Goal: Find specific page/section: Find specific page/section

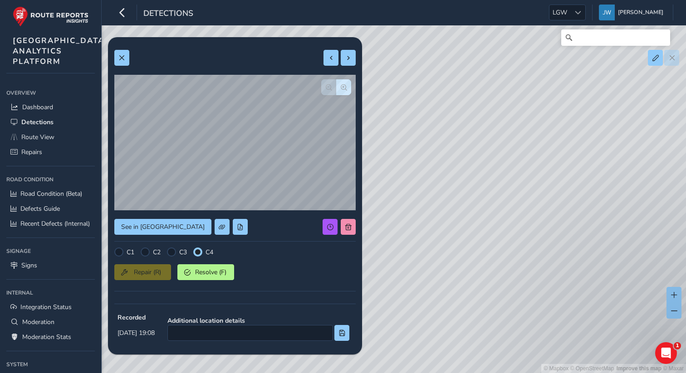
scroll to position [30, 0]
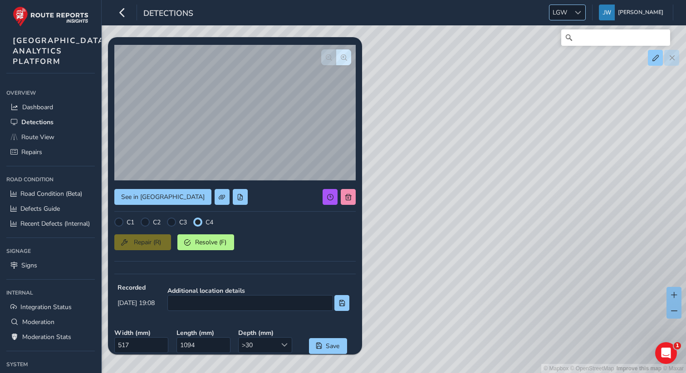
click at [581, 11] on span at bounding box center [578, 13] width 6 height 6
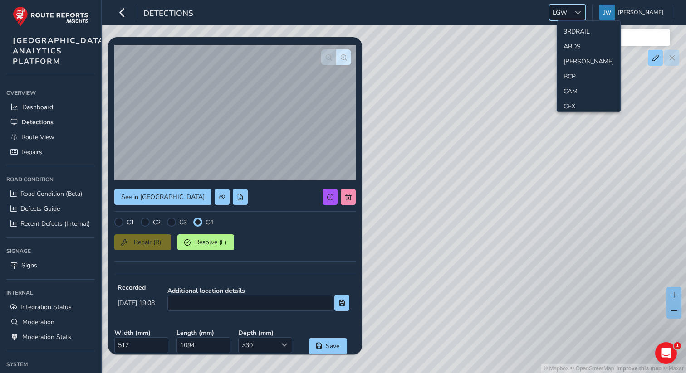
scroll to position [197, 0]
click at [568, 58] on li "[PERSON_NAME]" at bounding box center [588, 59] width 63 height 15
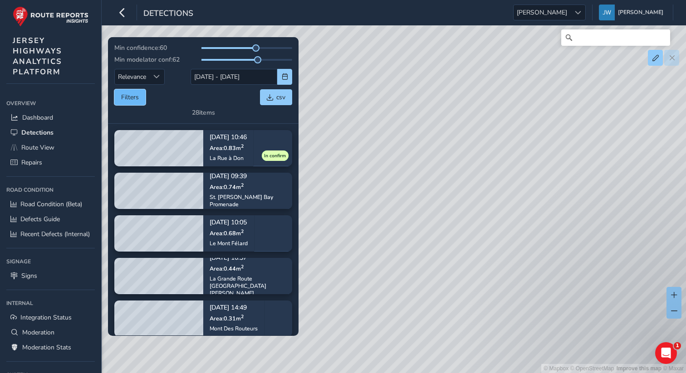
click at [138, 100] on button "Filters" at bounding box center [129, 97] width 31 height 16
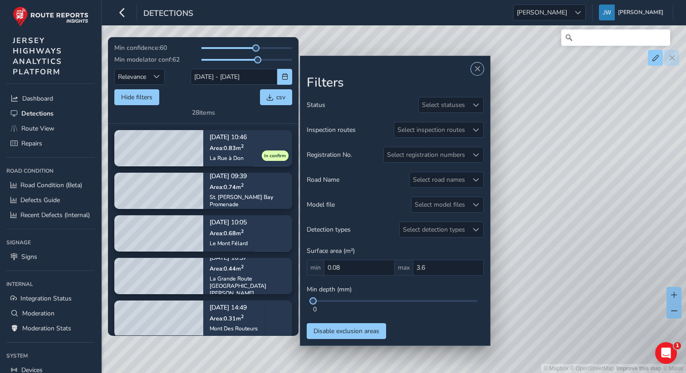
scroll to position [78, 0]
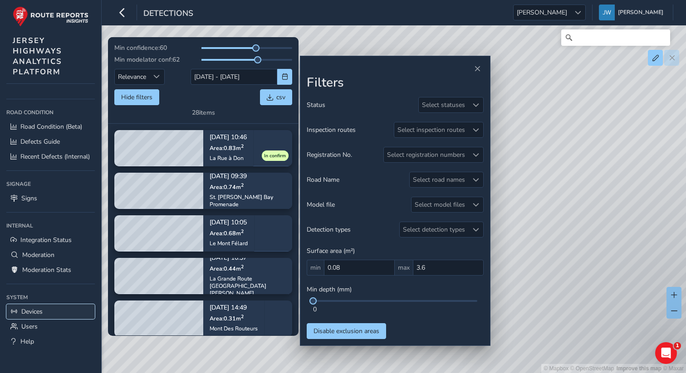
click at [29, 314] on span "Devices" at bounding box center [31, 312] width 21 height 9
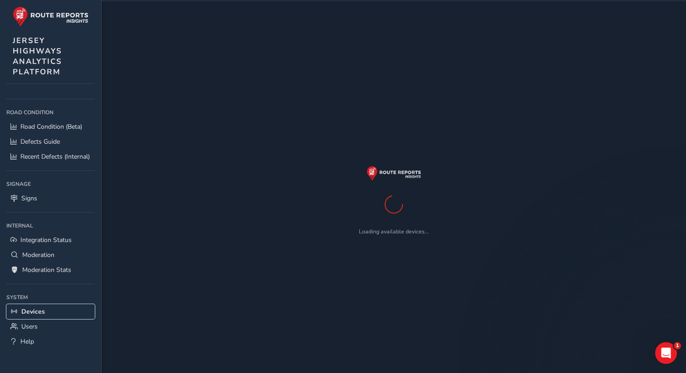
scroll to position [32, 0]
